Goal: Task Accomplishment & Management: Manage account settings

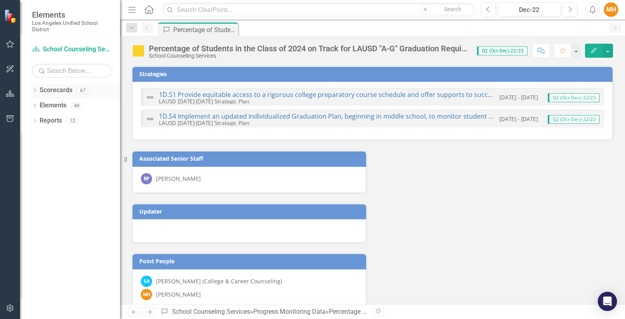
click at [36, 90] on icon "Dropdown" at bounding box center [35, 91] width 6 height 4
click at [41, 103] on icon "Dropdown" at bounding box center [39, 105] width 6 height 5
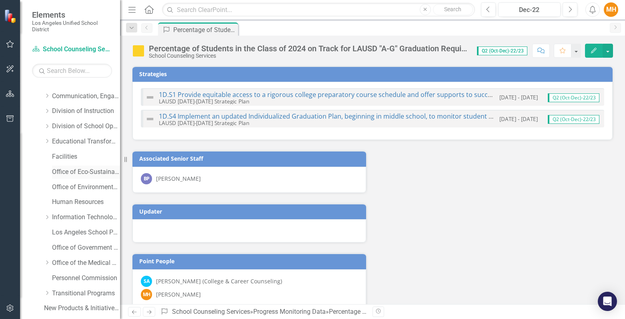
scroll to position [71, 0]
click at [68, 109] on link "Division of Instruction" at bounding box center [86, 110] width 68 height 9
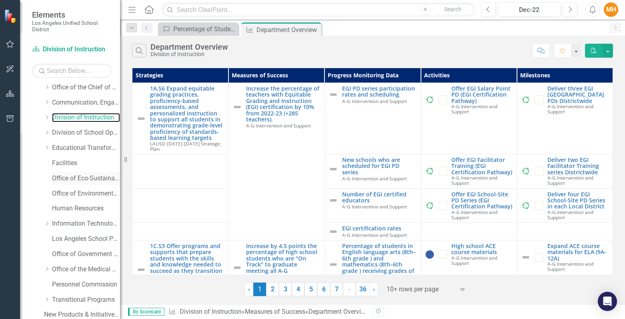
scroll to position [19, 0]
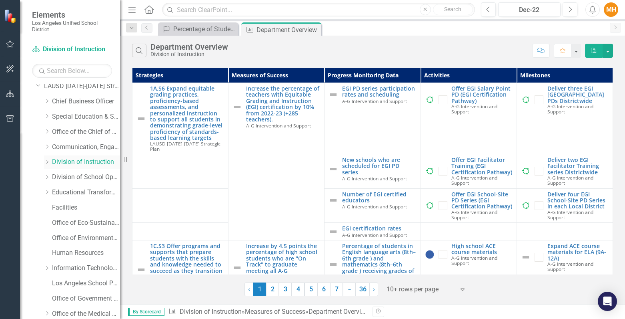
click at [48, 162] on icon "Dropdown" at bounding box center [47, 161] width 6 height 5
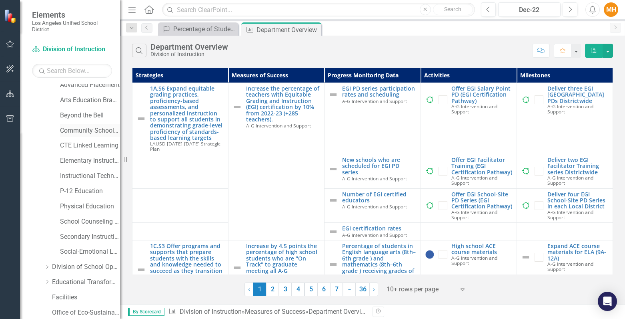
scroll to position [131, 0]
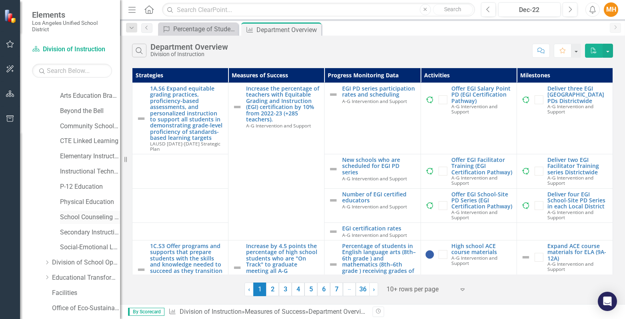
click at [89, 216] on link "School Counseling Services" at bounding box center [90, 217] width 60 height 9
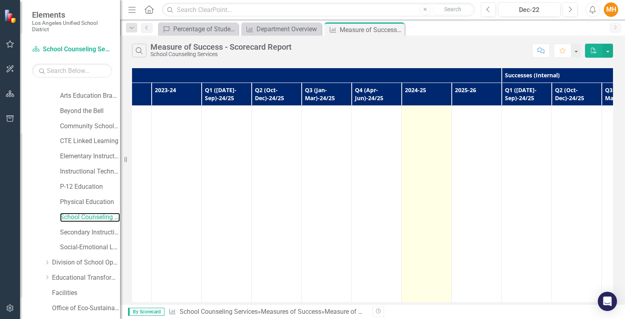
scroll to position [0, 231]
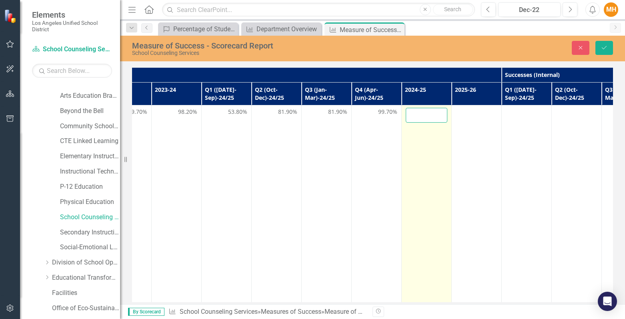
click at [431, 114] on input "number" at bounding box center [427, 115] width 42 height 15
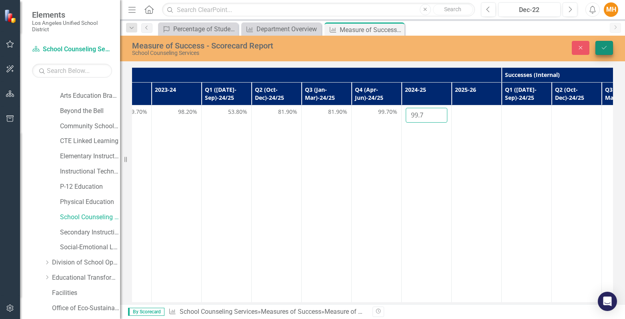
type input "99.7"
click at [605, 49] on icon "Save" at bounding box center [604, 48] width 7 height 6
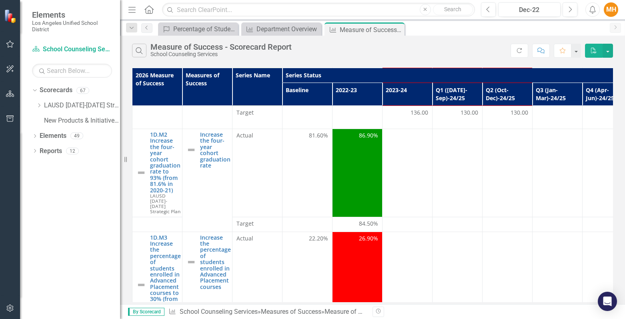
scroll to position [753, 0]
click at [40, 108] on div "Dropdown" at bounding box center [39, 105] width 6 height 7
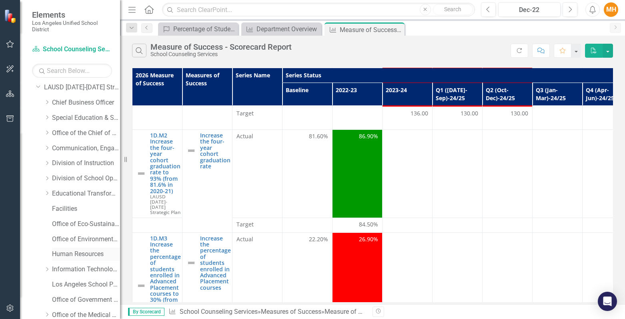
scroll to position [14, 0]
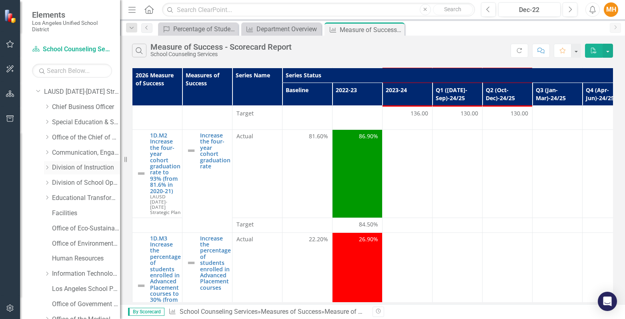
click at [50, 166] on div "Dropdown" at bounding box center [48, 167] width 8 height 7
click at [82, 184] on link "A-G Intervention and Support" at bounding box center [90, 182] width 60 height 9
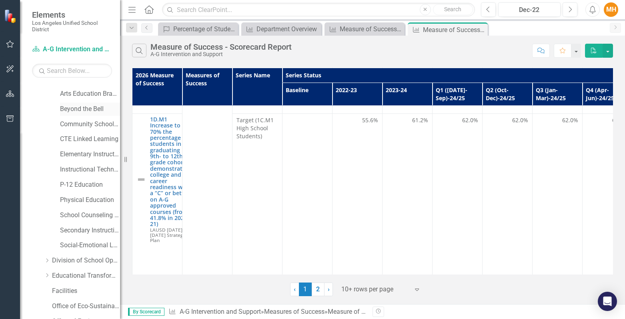
scroll to position [167, 0]
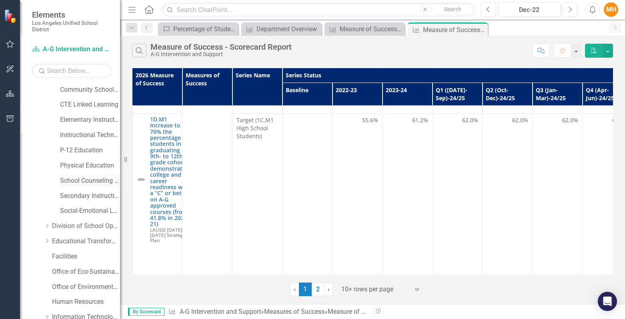
click at [84, 182] on link "School Counseling Services" at bounding box center [90, 180] width 60 height 9
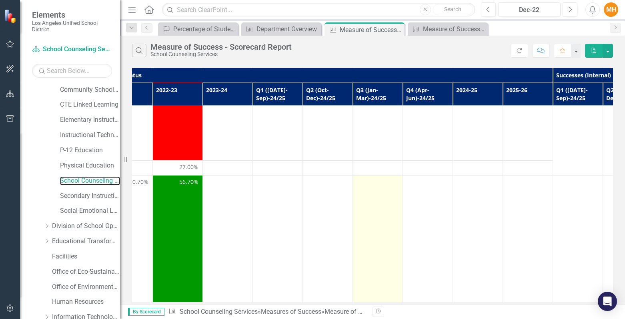
scroll to position [931, 185]
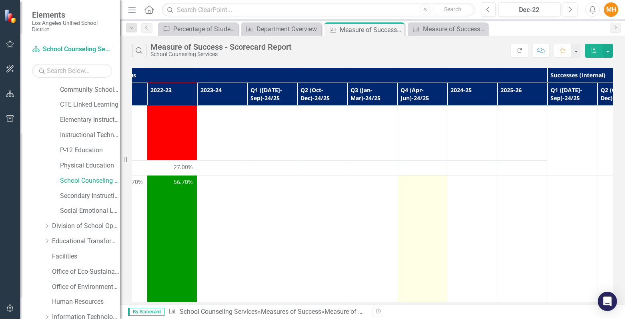
click at [425, 204] on td at bounding box center [422, 241] width 50 height 132
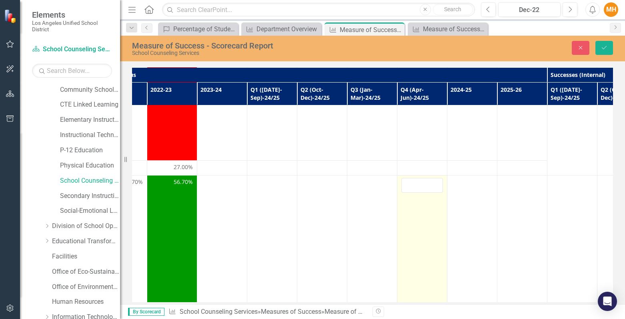
scroll to position [931, 185]
click at [419, 178] on input "number" at bounding box center [422, 185] width 42 height 15
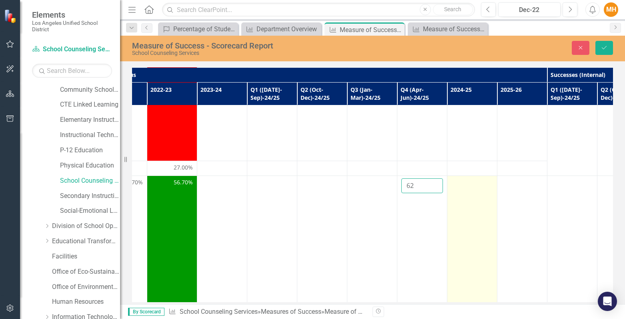
type input "62"
click at [460, 190] on td at bounding box center [472, 241] width 50 height 132
click at [470, 191] on td at bounding box center [472, 241] width 50 height 132
click at [471, 178] on input "number" at bounding box center [472, 185] width 42 height 15
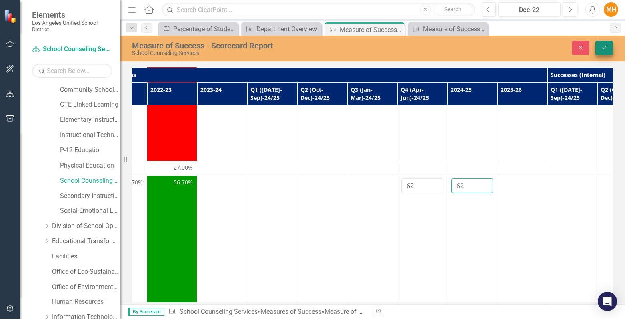
type input "62"
click at [603, 47] on icon "Save" at bounding box center [604, 48] width 7 height 6
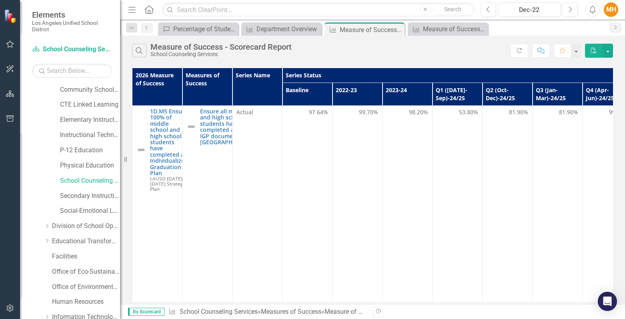
scroll to position [0, 0]
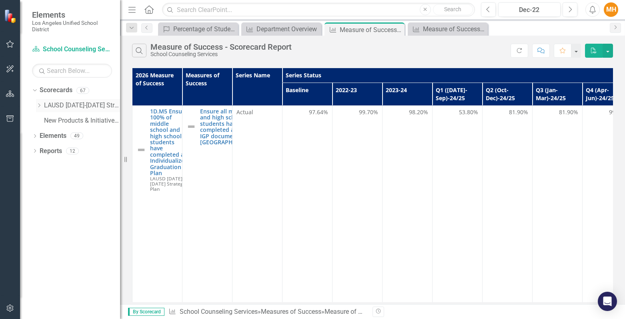
click at [42, 104] on icon "Dropdown" at bounding box center [39, 105] width 6 height 5
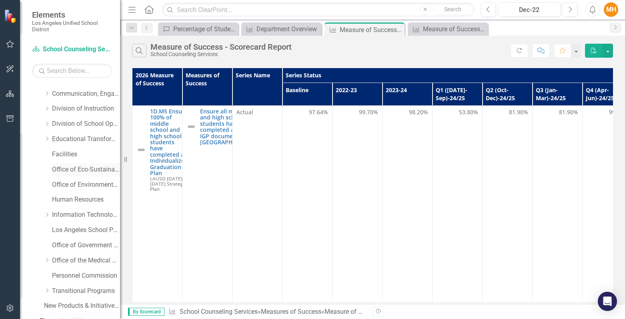
scroll to position [78, 0]
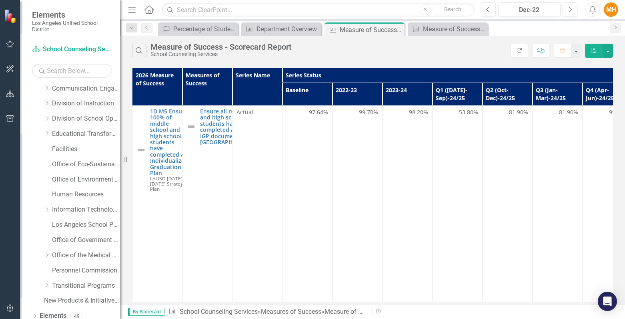
click at [48, 102] on icon "Dropdown" at bounding box center [47, 103] width 6 height 5
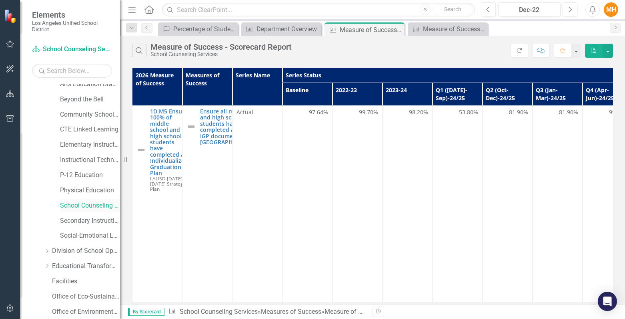
scroll to position [143, 0]
click at [92, 205] on link "School Counseling Services" at bounding box center [90, 204] width 60 height 9
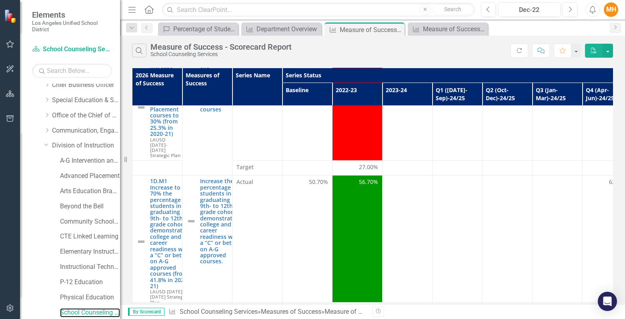
scroll to position [0, 0]
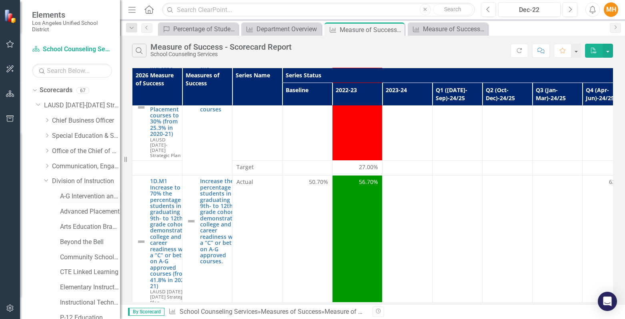
click at [82, 197] on link "A-G Intervention and Support" at bounding box center [90, 196] width 60 height 9
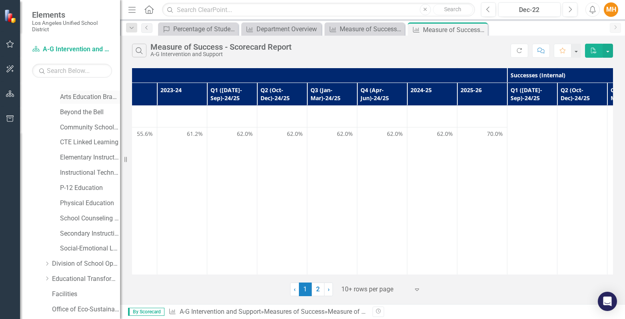
scroll to position [131, 0]
click at [80, 216] on link "School Counseling Services" at bounding box center [90, 216] width 60 height 9
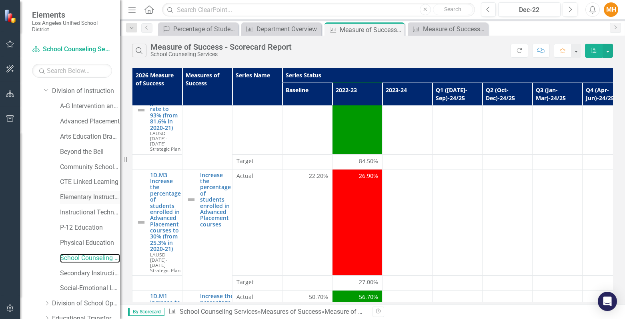
scroll to position [88, 0]
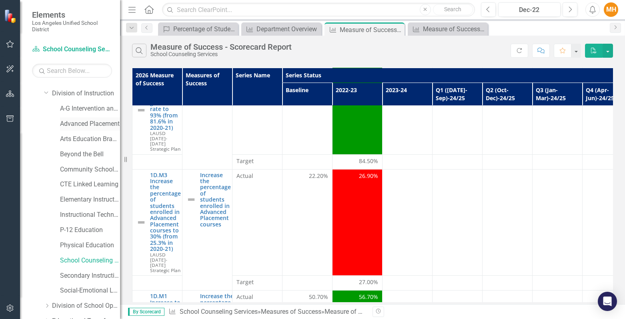
click at [80, 122] on link "Advanced Placement" at bounding box center [90, 123] width 60 height 9
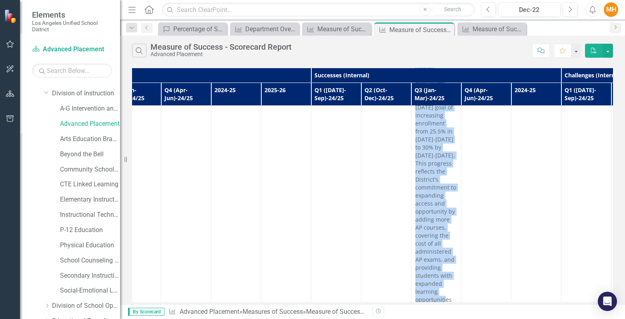
scroll to position [111, 421]
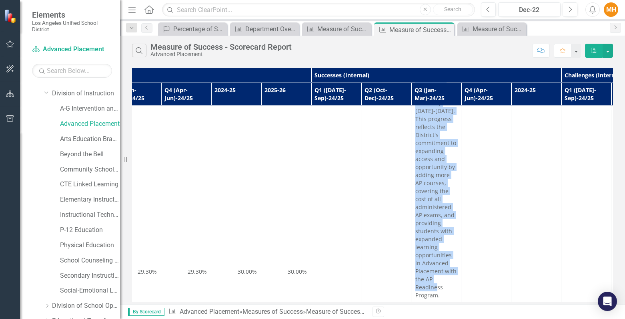
drag, startPoint x: 416, startPoint y: 112, endPoint x: 444, endPoint y: 290, distance: 179.5
click at [444, 290] on p "Our significant growth in AP course enrollment puts us on track to meet the [DA…" at bounding box center [436, 151] width 42 height 296
copy p "Our significant growth in AP course enrollment puts us on track to meet the [DA…"
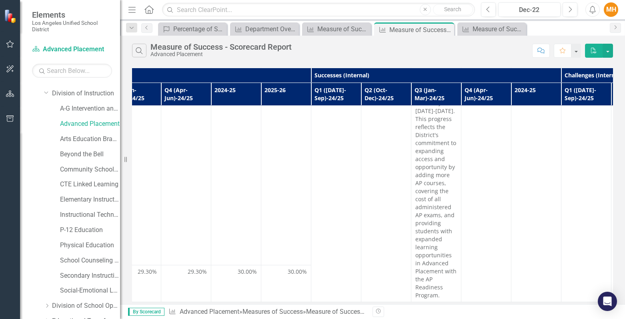
click at [389, 211] on td at bounding box center [386, 150] width 50 height 301
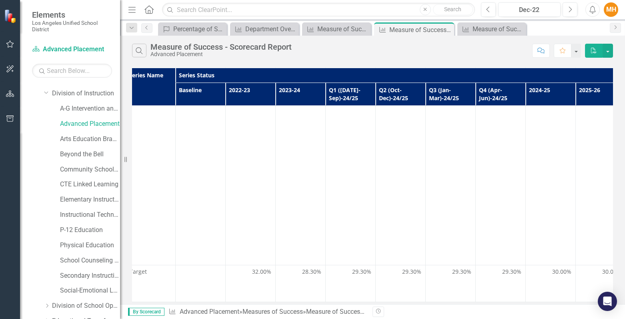
scroll to position [111, 100]
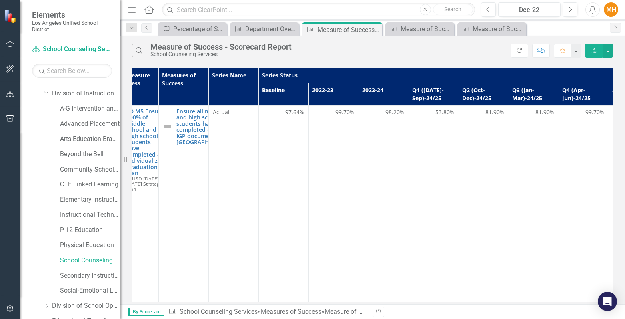
scroll to position [0, 50]
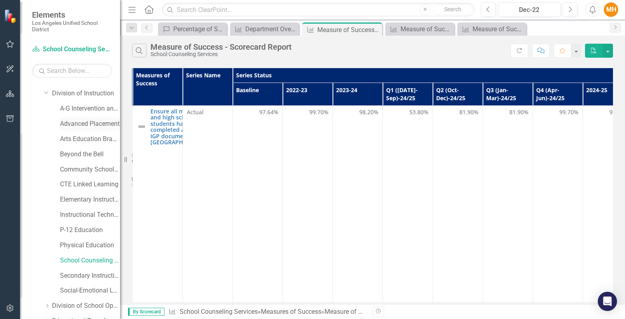
click at [72, 124] on link "Advanced Placement" at bounding box center [90, 123] width 60 height 9
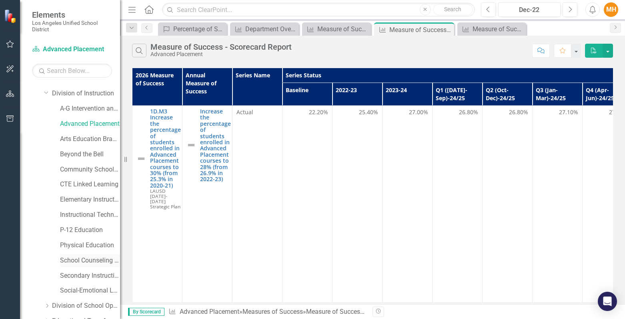
click at [80, 259] on link "School Counseling Services" at bounding box center [90, 260] width 60 height 9
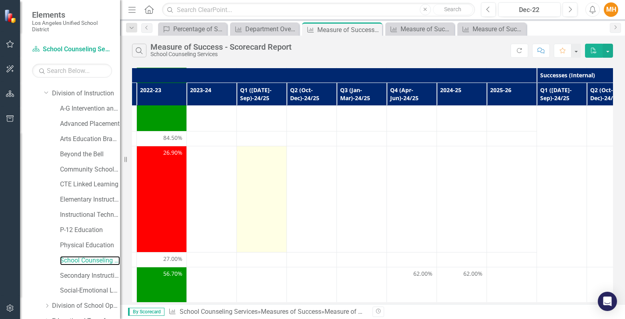
scroll to position [840, 198]
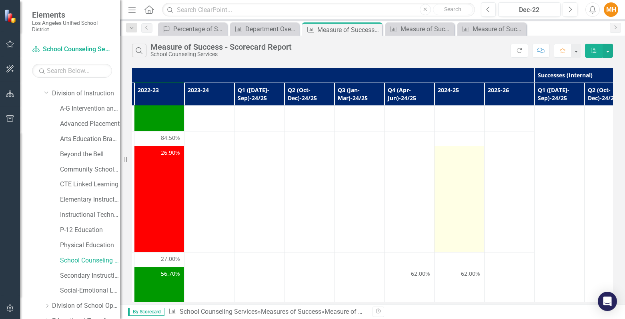
click at [465, 156] on td at bounding box center [460, 199] width 50 height 106
click at [458, 146] on td at bounding box center [460, 199] width 50 height 106
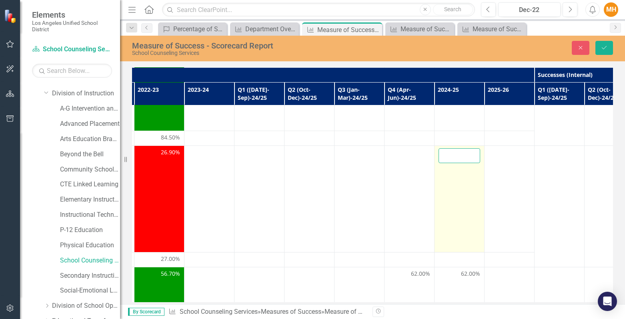
click at [457, 148] on input "number" at bounding box center [460, 155] width 42 height 15
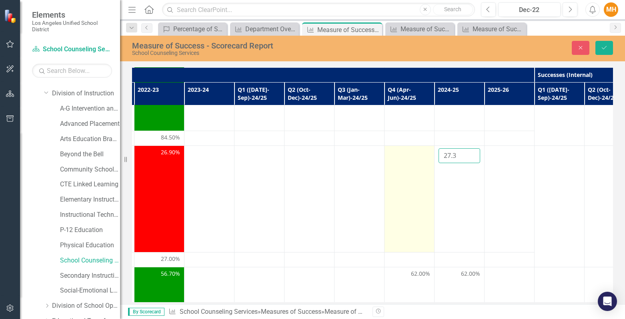
type input "27.3"
click at [405, 149] on td at bounding box center [410, 198] width 50 height 106
click at [407, 149] on td at bounding box center [410, 198] width 50 height 106
click at [403, 148] on input "number" at bounding box center [410, 155] width 42 height 15
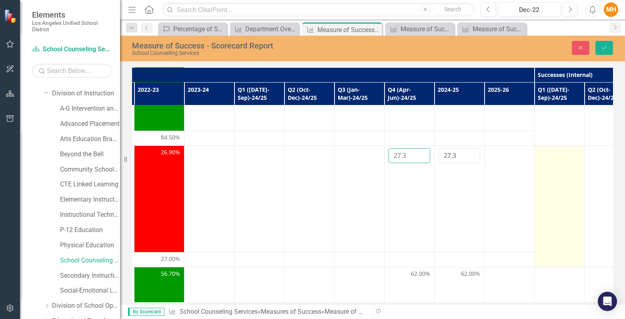
type input "27.3"
click at [552, 169] on td at bounding box center [560, 205] width 50 height 121
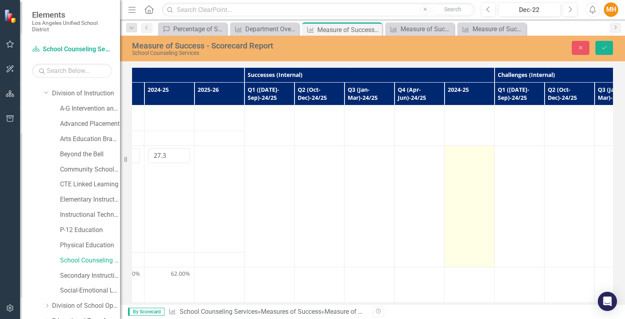
scroll to position [840, 491]
click at [469, 158] on td at bounding box center [467, 205] width 50 height 121
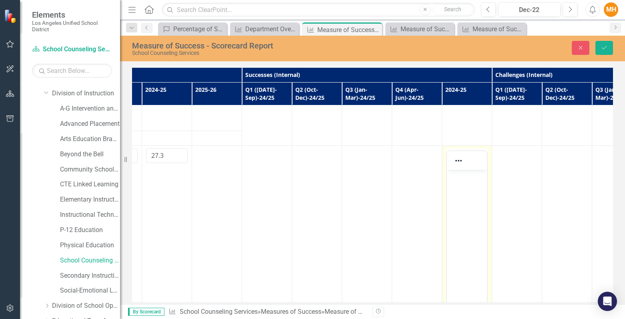
scroll to position [0, 0]
click at [465, 180] on p "Rich Text Area. Press ALT-0 for help." at bounding box center [467, 176] width 36 height 10
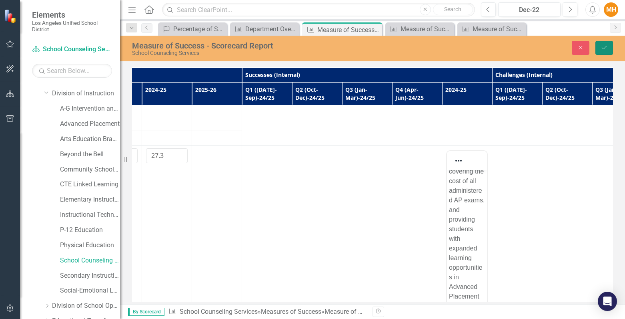
click at [606, 51] on button "Save" at bounding box center [604, 48] width 18 height 14
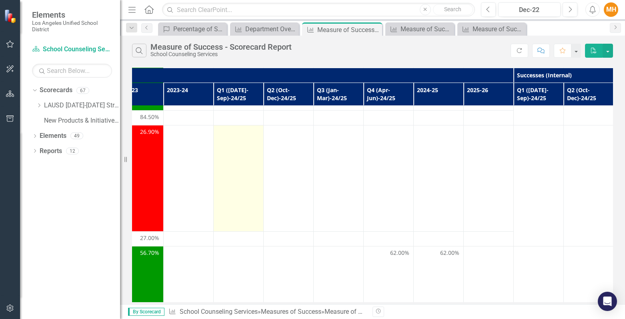
scroll to position [860, 227]
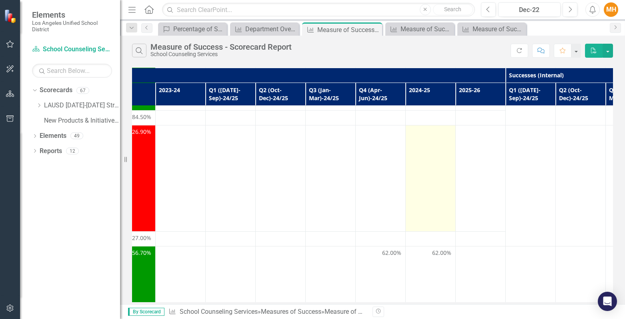
click at [439, 157] on td at bounding box center [431, 178] width 50 height 106
click at [430, 137] on td at bounding box center [431, 178] width 50 height 106
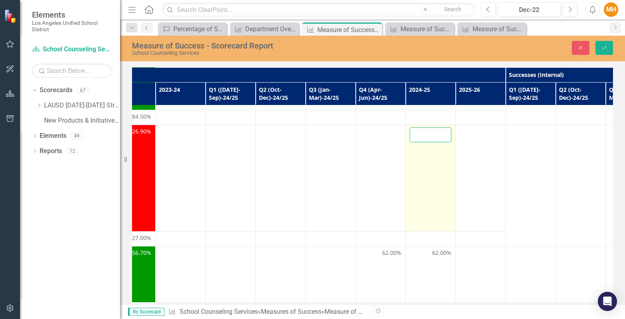
click at [431, 127] on input "number" at bounding box center [431, 134] width 42 height 15
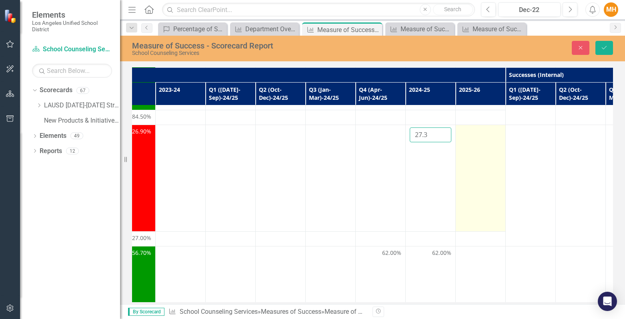
type input "27.3"
click at [482, 131] on td at bounding box center [481, 177] width 50 height 106
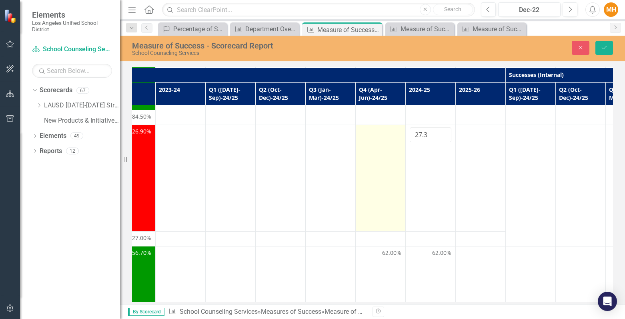
click at [385, 131] on td at bounding box center [381, 177] width 50 height 106
click at [378, 124] on td at bounding box center [381, 177] width 50 height 106
click at [378, 125] on td at bounding box center [381, 177] width 50 height 106
click at [373, 127] on div at bounding box center [381, 132] width 42 height 10
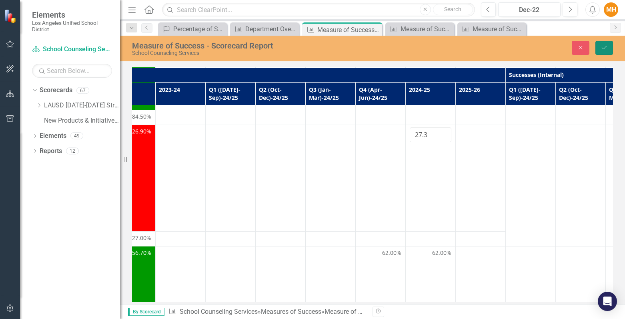
click at [603, 45] on icon "Save" at bounding box center [604, 48] width 7 height 6
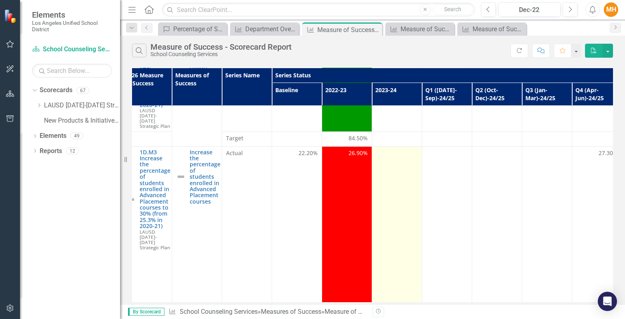
scroll to position [839, 0]
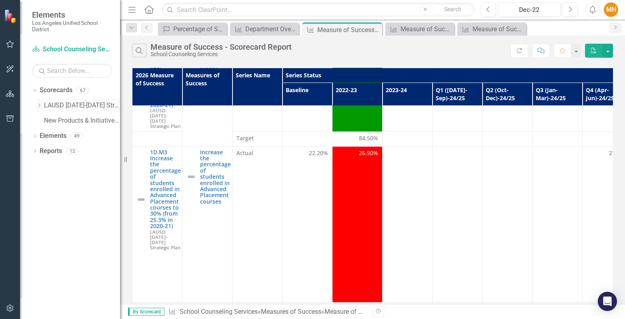
click at [39, 103] on icon "Dropdown" at bounding box center [39, 105] width 6 height 5
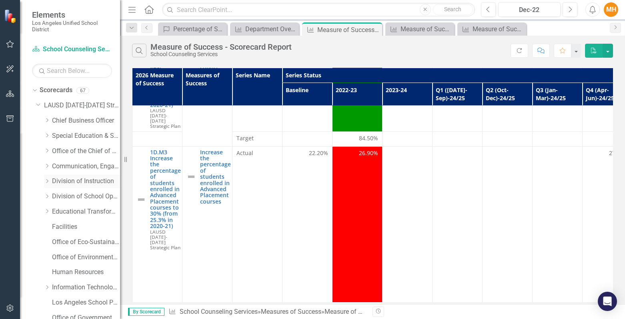
click at [47, 179] on icon "Dropdown" at bounding box center [47, 180] width 6 height 5
click at [82, 211] on link "Advanced Placement" at bounding box center [90, 211] width 60 height 9
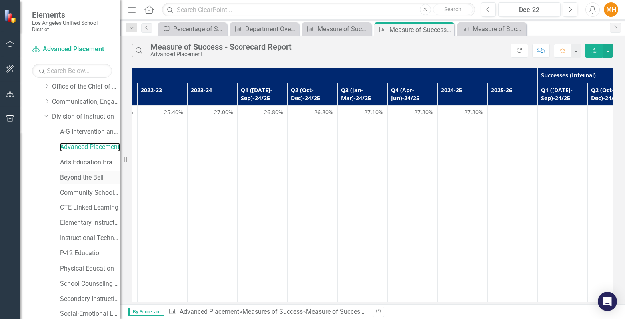
scroll to position [77, 0]
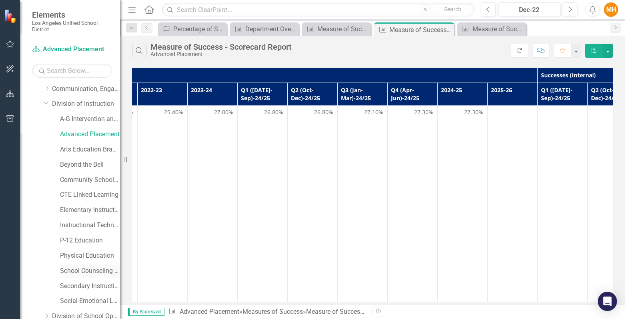
click at [83, 269] on link "School Counseling Services" at bounding box center [90, 270] width 60 height 9
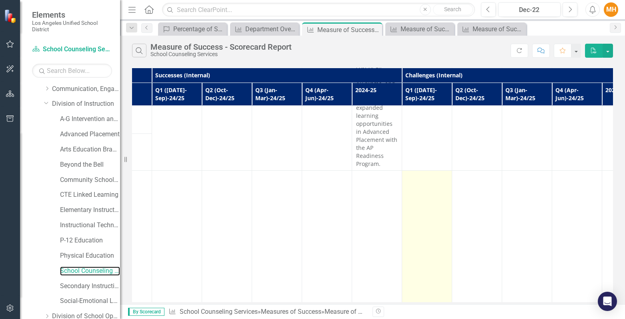
scroll to position [1117, 587]
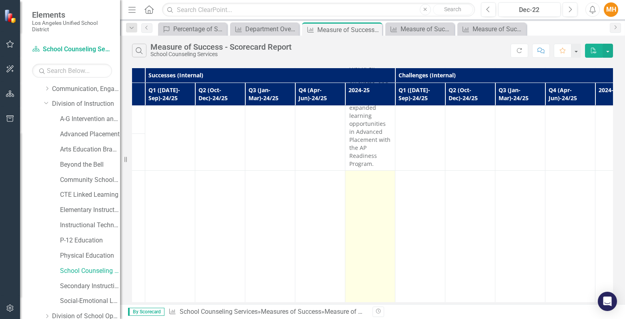
click at [368, 181] on td at bounding box center [370, 243] width 50 height 147
click at [369, 177] on td at bounding box center [370, 243] width 50 height 147
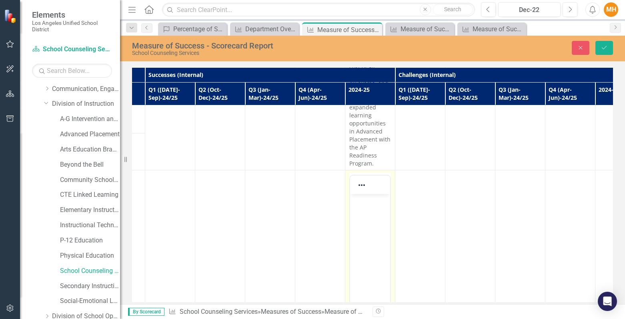
scroll to position [0, 0]
click at [364, 205] on body "Rich Text Area. Press ALT-0 for help." at bounding box center [370, 254] width 40 height 120
paste body "Rich Text Area. Press ALT-0 for help."
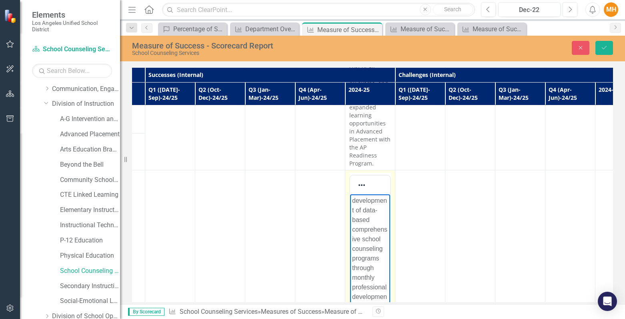
scroll to position [67, 0]
drag, startPoint x: 353, startPoint y: 258, endPoint x: 385, endPoint y: 303, distance: 56.0
click at [385, 224] on p "School Counseling Services (SCS) continued to [PERSON_NAME] the development of …" at bounding box center [370, 207] width 36 height 375
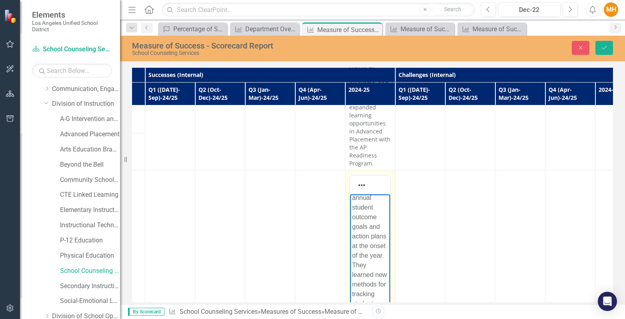
click at [353, 225] on p "School Counseling Services (SCS) continued to [PERSON_NAME] the development of …" at bounding box center [370, 207] width 36 height 375
click at [386, 227] on p "School Counseling Services (SCS) continued to [PERSON_NAME] the development of …" at bounding box center [370, 207] width 36 height 375
drag, startPoint x: 376, startPoint y: 265, endPoint x: 351, endPoint y: 238, distance: 36.6
click at [351, 238] on body "School Counseling Services (SCS) continued to [PERSON_NAME] the development of …" at bounding box center [370, 229] width 40 height 423
click at [379, 265] on p "School Counseling Services (SCS) continued to [PERSON_NAME] the development of …" at bounding box center [370, 226] width 36 height 413
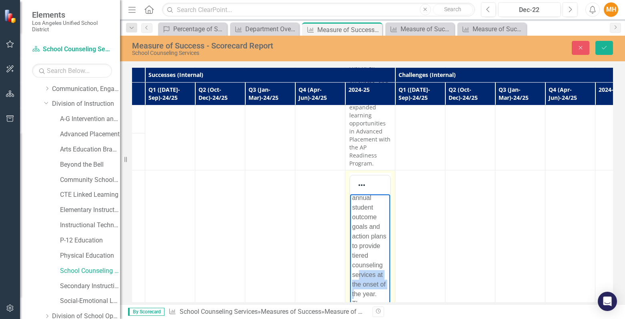
drag, startPoint x: 378, startPoint y: 266, endPoint x: 375, endPoint y: 281, distance: 15.5
click at [375, 281] on p "School Counseling Services (SCS) continued to [PERSON_NAME] the development of …" at bounding box center [370, 226] width 36 height 413
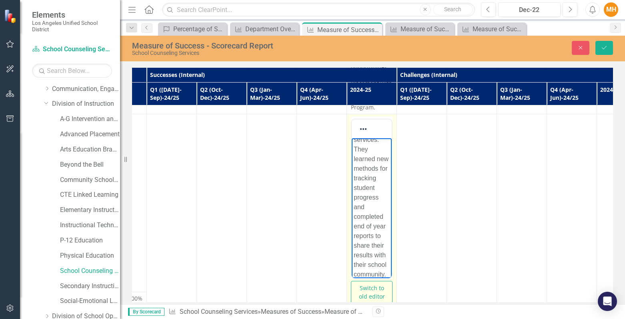
scroll to position [1173, 593]
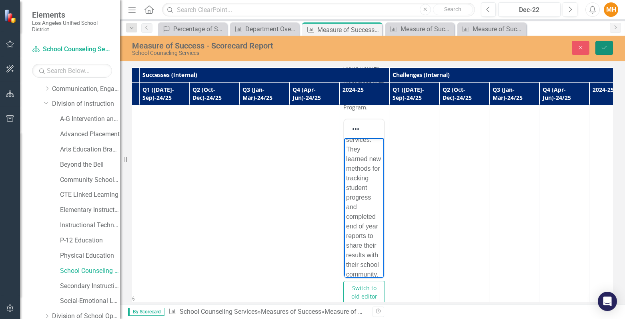
click at [610, 47] on button "Save" at bounding box center [604, 48] width 18 height 14
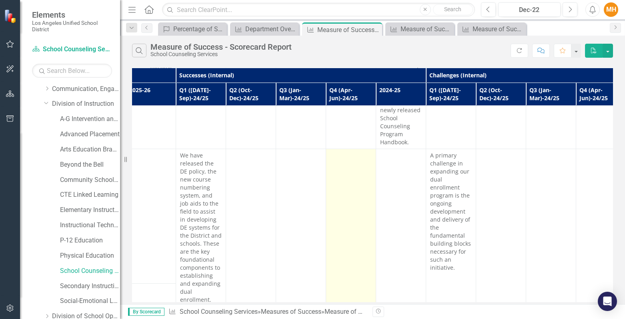
scroll to position [577, 558]
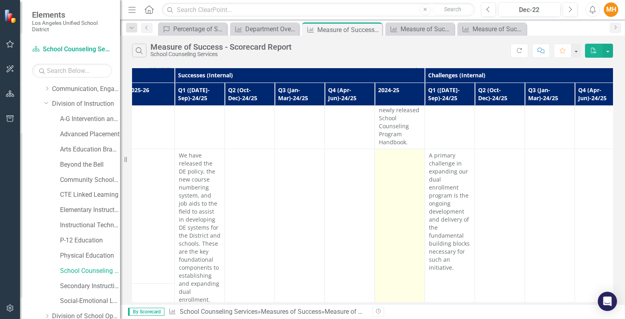
click at [398, 155] on td at bounding box center [400, 227] width 50 height 157
click at [397, 155] on td at bounding box center [400, 227] width 50 height 157
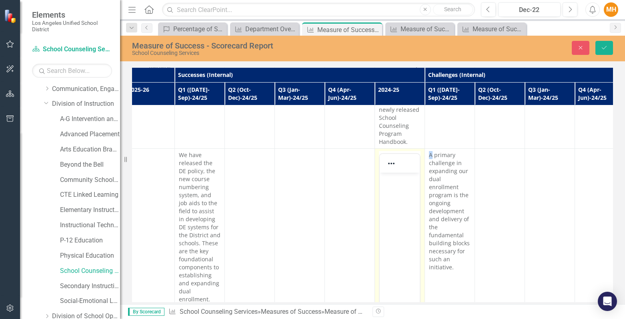
scroll to position [0, 0]
click at [393, 184] on body "Rich Text Area. Press ALT-0 for help." at bounding box center [400, 232] width 40 height 120
paste body "Rich Text Area. Press ALT-0 for help."
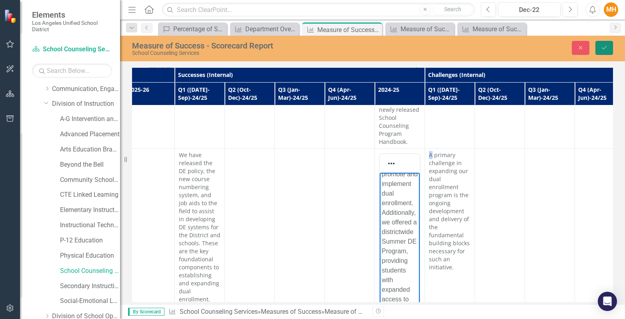
click at [605, 46] on icon "Save" at bounding box center [604, 48] width 7 height 6
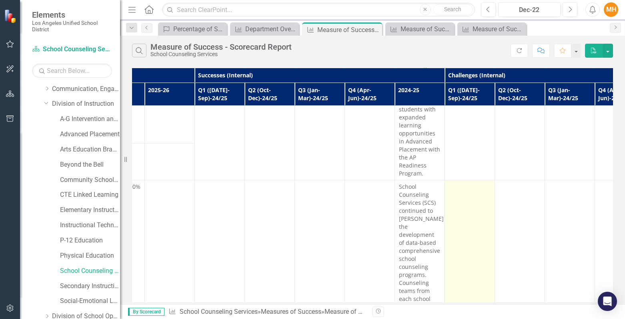
scroll to position [1308, 538]
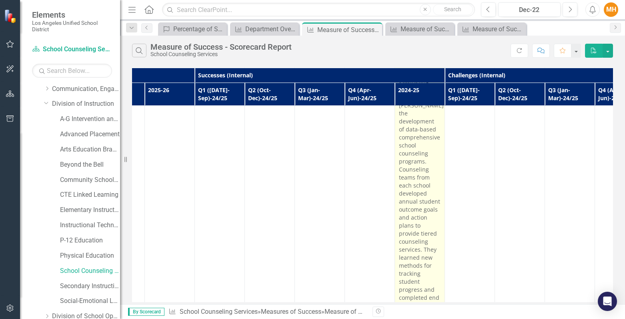
click at [432, 288] on p "School Counseling Services (SCS) continued to [PERSON_NAME] the development of …" at bounding box center [420, 205] width 42 height 272
click at [423, 247] on p "School Counseling Services (SCS) continued to [PERSON_NAME] the development of …" at bounding box center [420, 205] width 42 height 272
click at [428, 168] on p "School Counseling Services (SCS) continued to [PERSON_NAME] the development of …" at bounding box center [420, 205] width 42 height 272
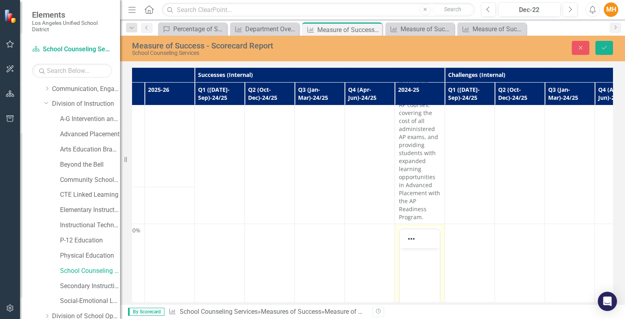
scroll to position [1237, 538]
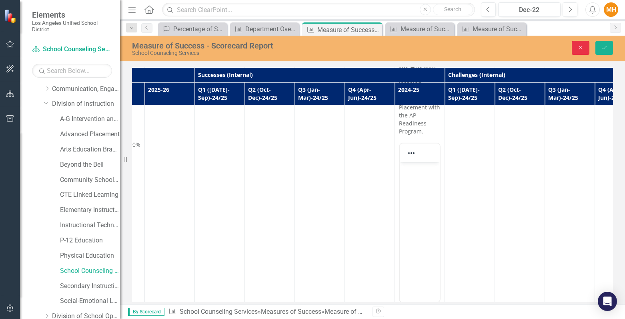
click at [579, 46] on icon "Close" at bounding box center [580, 48] width 7 height 6
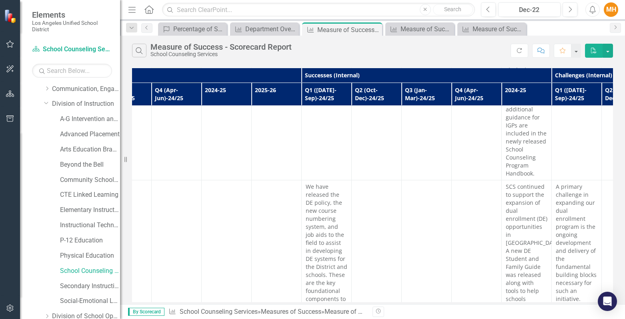
scroll to position [432, 431]
